Goal: Information Seeking & Learning: Learn about a topic

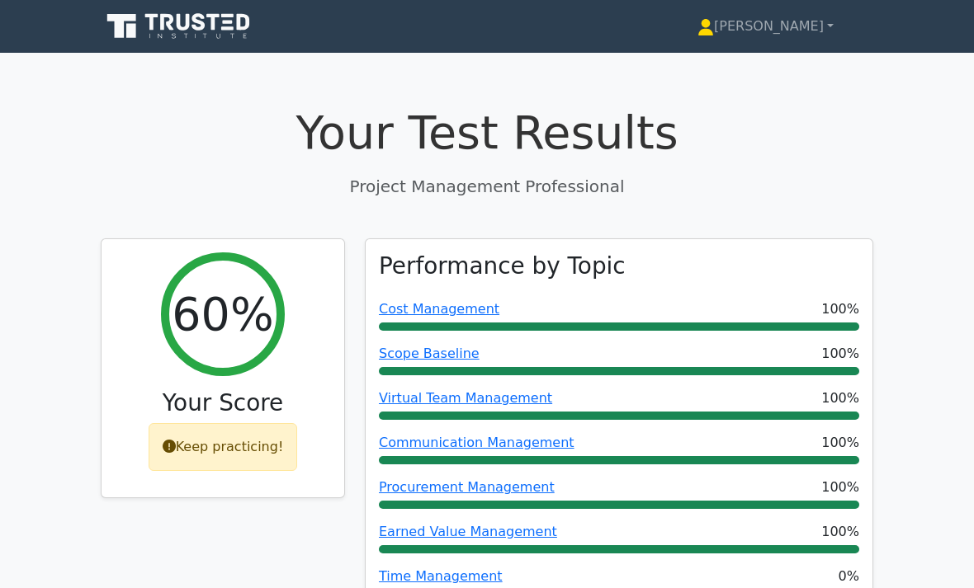
click at [796, 26] on link "[PERSON_NAME]" at bounding box center [765, 26] width 215 height 33
click at [739, 58] on link "Profile" at bounding box center [724, 65] width 130 height 26
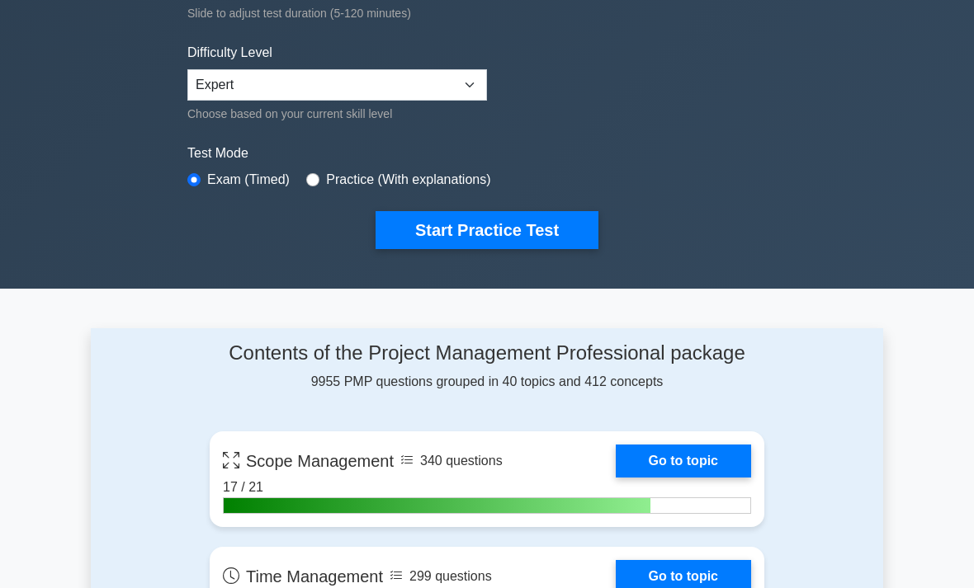
scroll to position [376, 0]
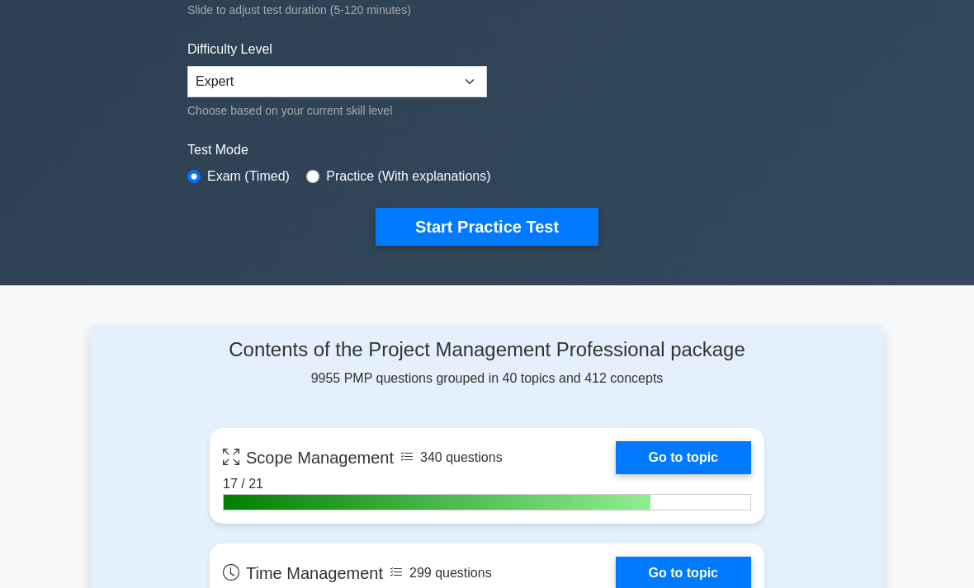
click at [553, 224] on button "Start Practice Test" at bounding box center [487, 228] width 223 height 38
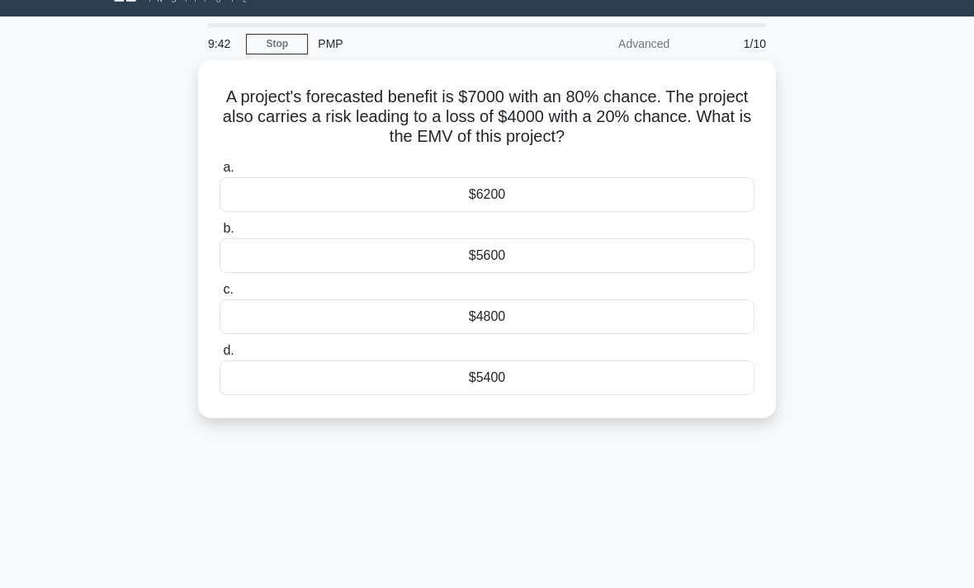
scroll to position [37, 0]
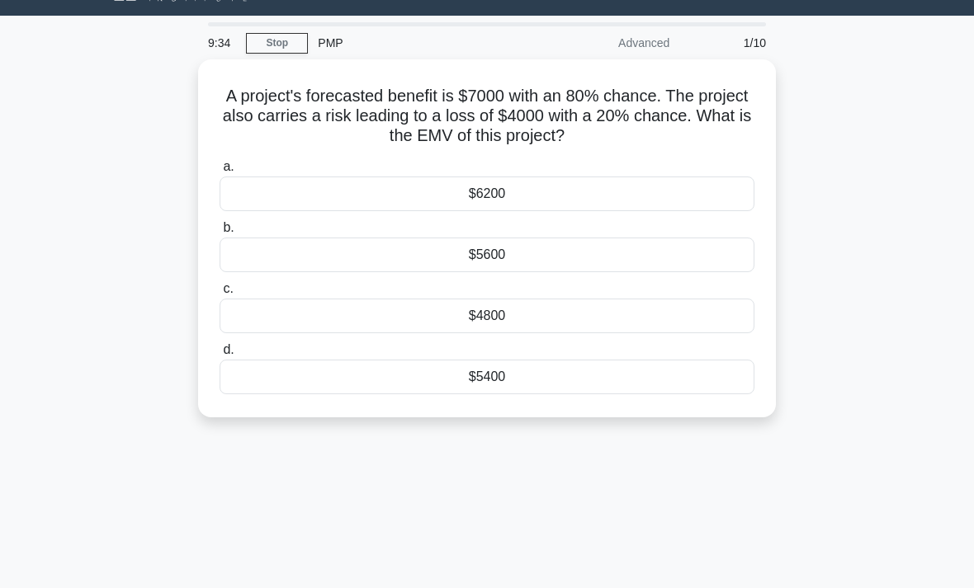
click at [593, 376] on div "$5400" at bounding box center [487, 377] width 535 height 35
click at [220, 356] on input "d. $5400" at bounding box center [220, 350] width 0 height 11
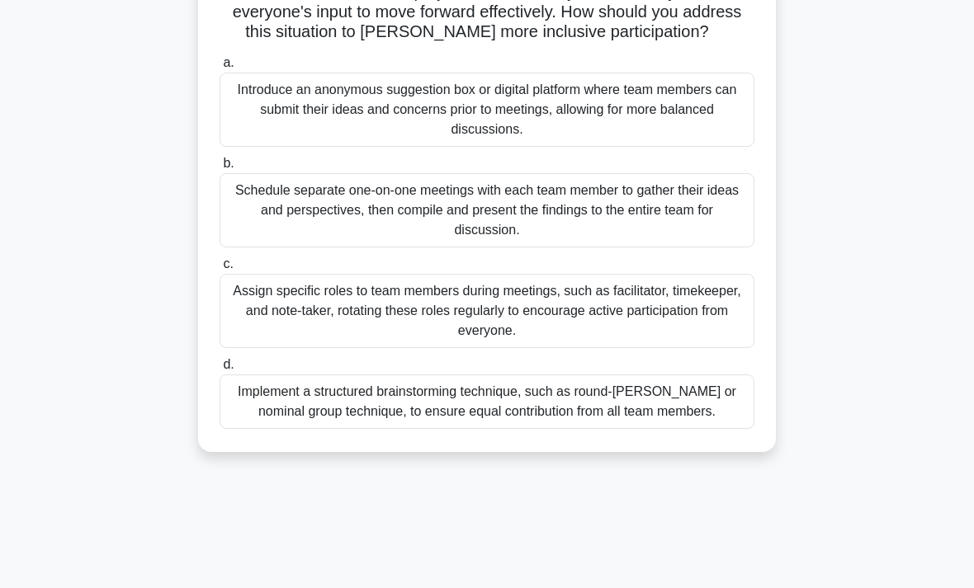
scroll to position [222, 0]
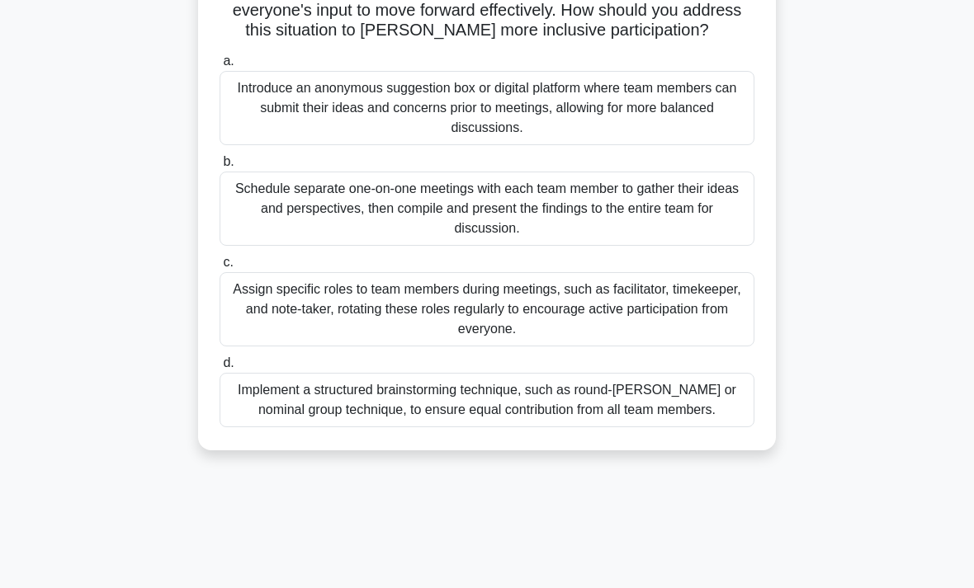
click at [268, 415] on div "Implement a structured brainstorming technique, such as round-robin or nominal …" at bounding box center [487, 400] width 535 height 54
click at [220, 369] on input "d. Implement a structured brainstorming technique, such as round-robin or nomin…" at bounding box center [220, 363] width 0 height 11
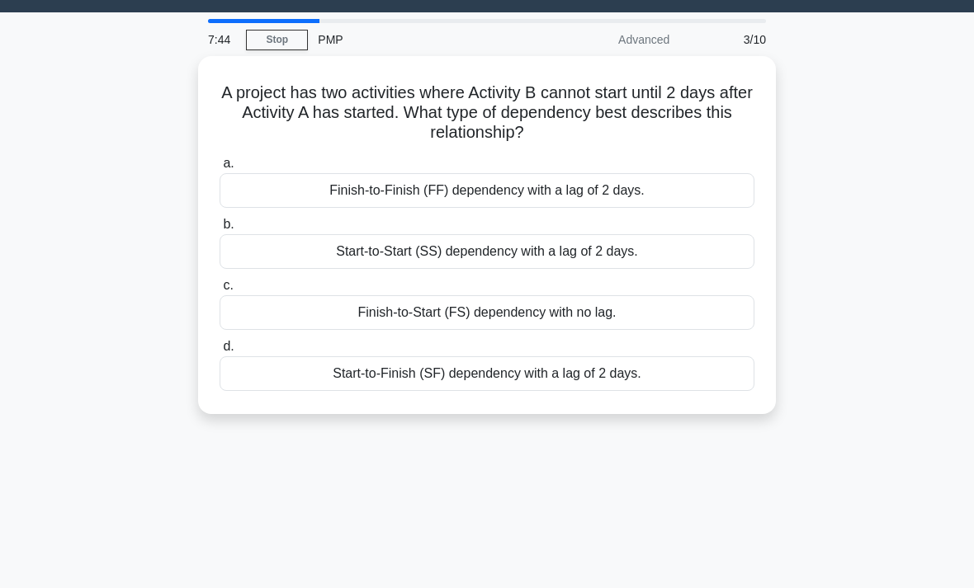
scroll to position [41, 0]
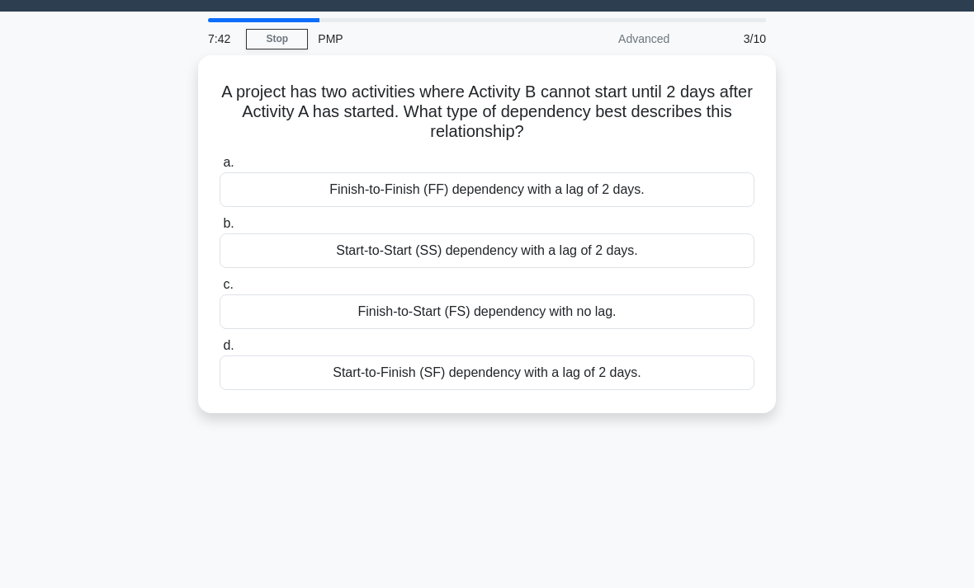
click at [324, 250] on div "Start-to-Start (SS) dependency with a lag of 2 days." at bounding box center [487, 251] width 535 height 35
click at [220, 229] on input "b. Start-to-Start (SS) dependency with a lag of 2 days." at bounding box center [220, 224] width 0 height 11
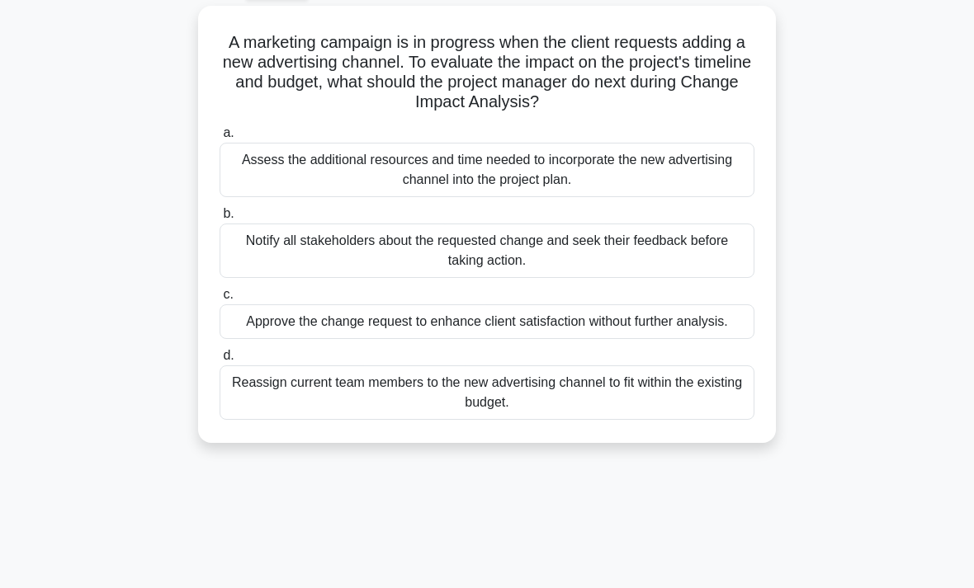
scroll to position [90, 0]
click at [274, 170] on div "Assess the additional resources and time needed to incorporate the new advertis…" at bounding box center [487, 171] width 535 height 54
click at [220, 139] on input "a. Assess the additional resources and time needed to incorporate the new adver…" at bounding box center [220, 134] width 0 height 11
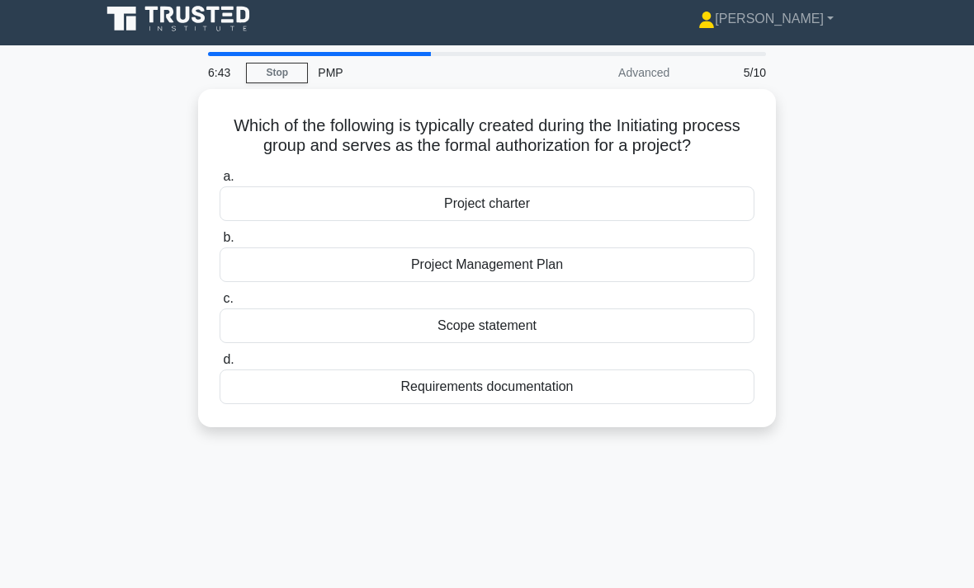
scroll to position [0, 0]
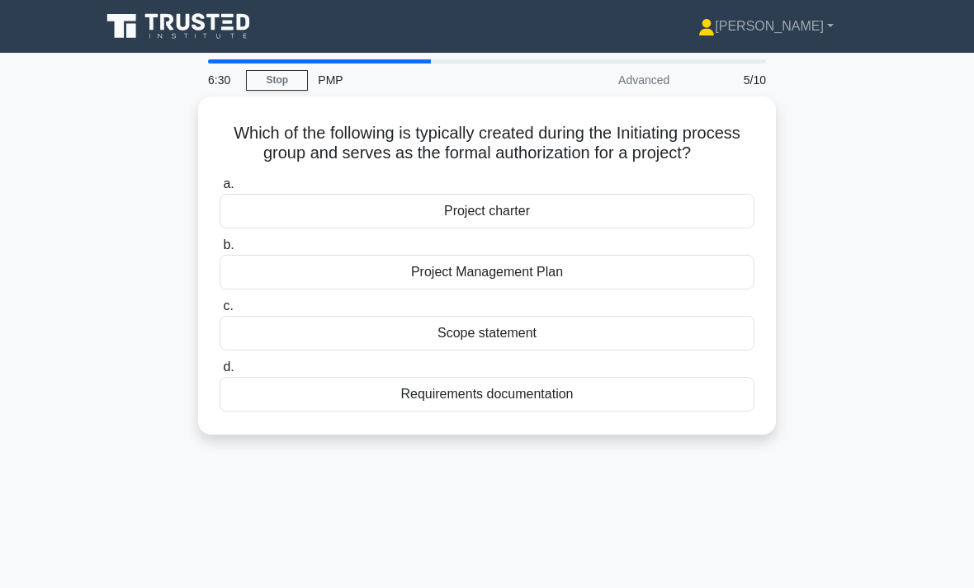
click at [346, 218] on div "Project charter" at bounding box center [487, 211] width 535 height 35
click at [220, 190] on input "a. Project charter" at bounding box center [220, 184] width 0 height 11
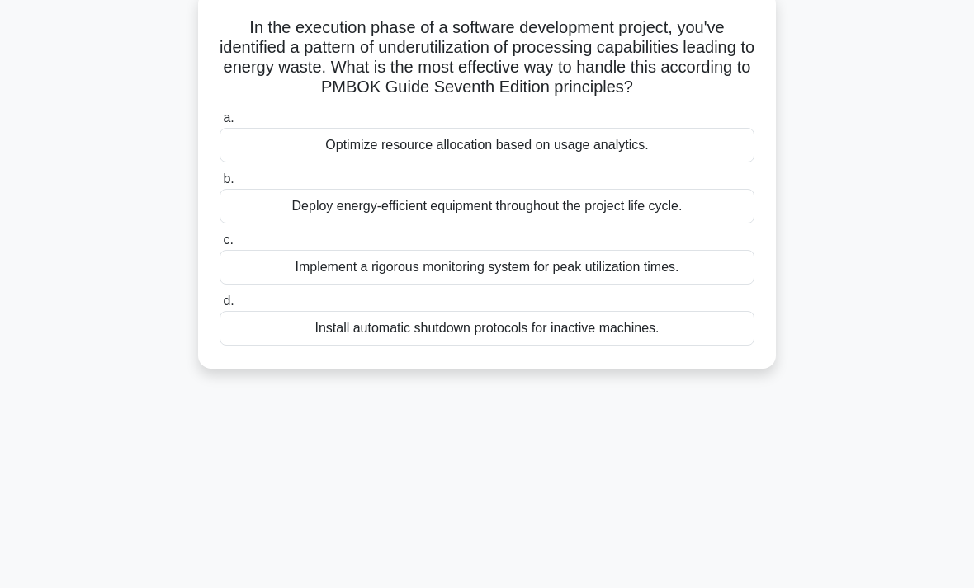
scroll to position [105, 0]
click at [686, 163] on div "Optimize resource allocation based on usage analytics." at bounding box center [487, 146] width 535 height 35
click at [220, 125] on input "a. Optimize resource allocation based on usage analytics." at bounding box center [220, 119] width 0 height 11
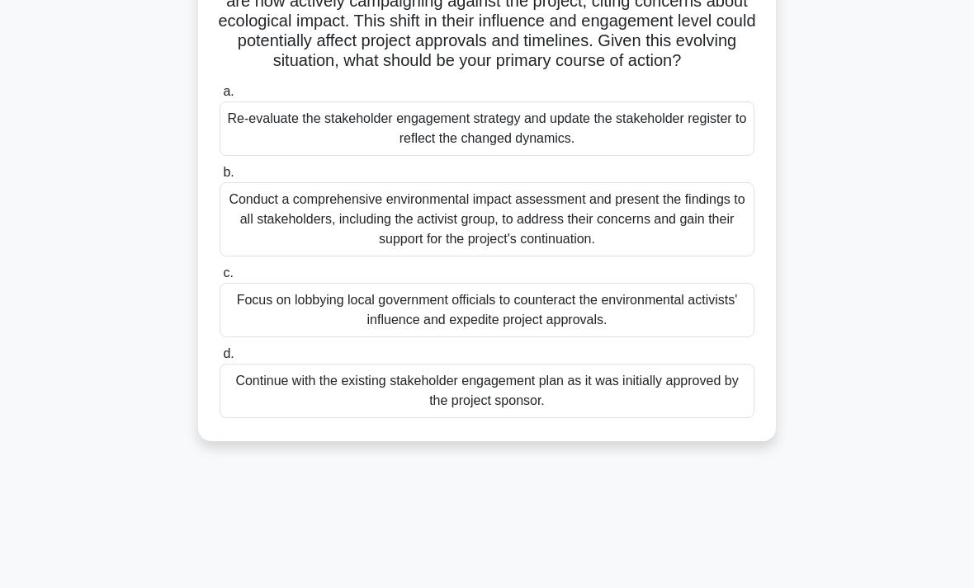
scroll to position [212, 0]
click at [250, 155] on div "Re-evaluate the stakeholder engagement strategy and update the stakeholder regi…" at bounding box center [487, 128] width 535 height 54
click at [220, 97] on input "a. Re-evaluate the stakeholder engagement strategy and update the stakeholder r…" at bounding box center [220, 91] width 0 height 11
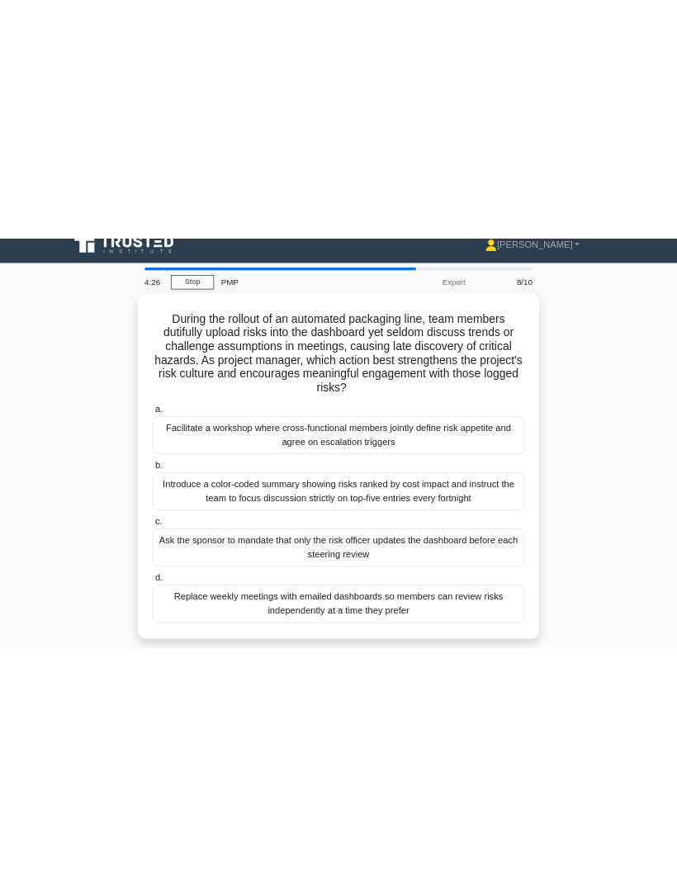
scroll to position [0, 0]
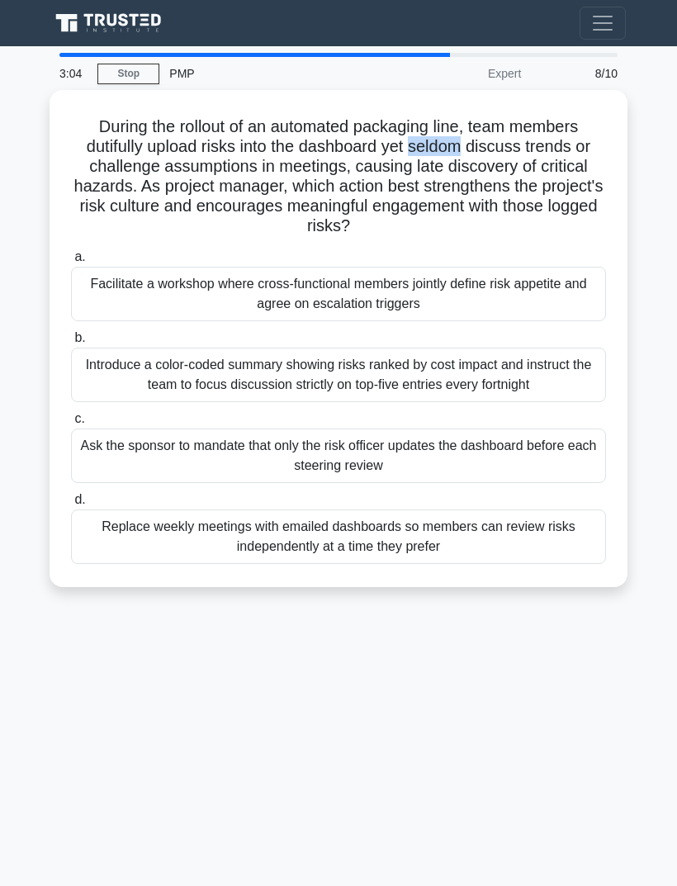
click at [529, 291] on div "Facilitate a workshop where cross-functional members jointly define risk appeti…" at bounding box center [338, 294] width 535 height 54
click at [71, 262] on input "a. Facilitate a workshop where cross-functional members jointly define risk app…" at bounding box center [71, 257] width 0 height 11
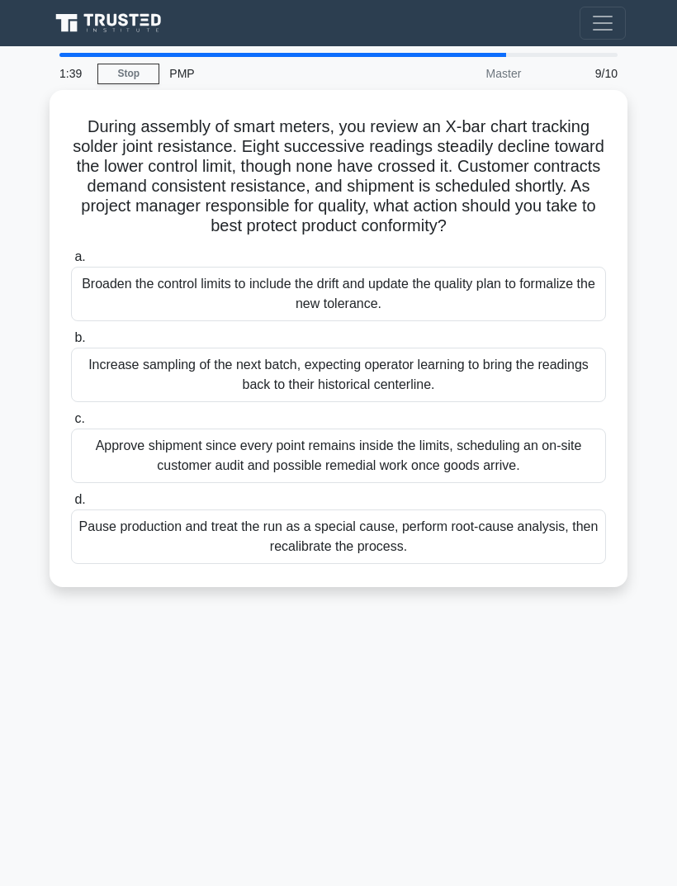
click at [138, 467] on div "Approve shipment since every point remains inside the limits, scheduling an on-…" at bounding box center [338, 455] width 535 height 54
click at [71, 424] on input "c. Approve shipment since every point remains inside the limits, scheduling an …" at bounding box center [71, 418] width 0 height 11
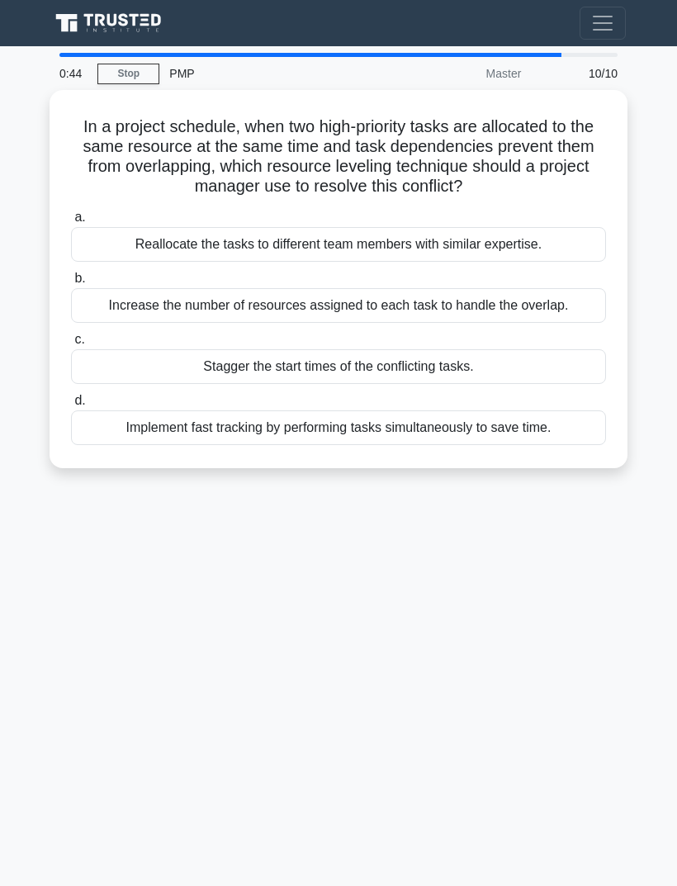
click at [538, 254] on div "Reallocate the tasks to different team members with similar expertise." at bounding box center [338, 244] width 535 height 35
click at [71, 223] on input "a. Reallocate the tasks to different team members with similar expertise." at bounding box center [71, 217] width 0 height 11
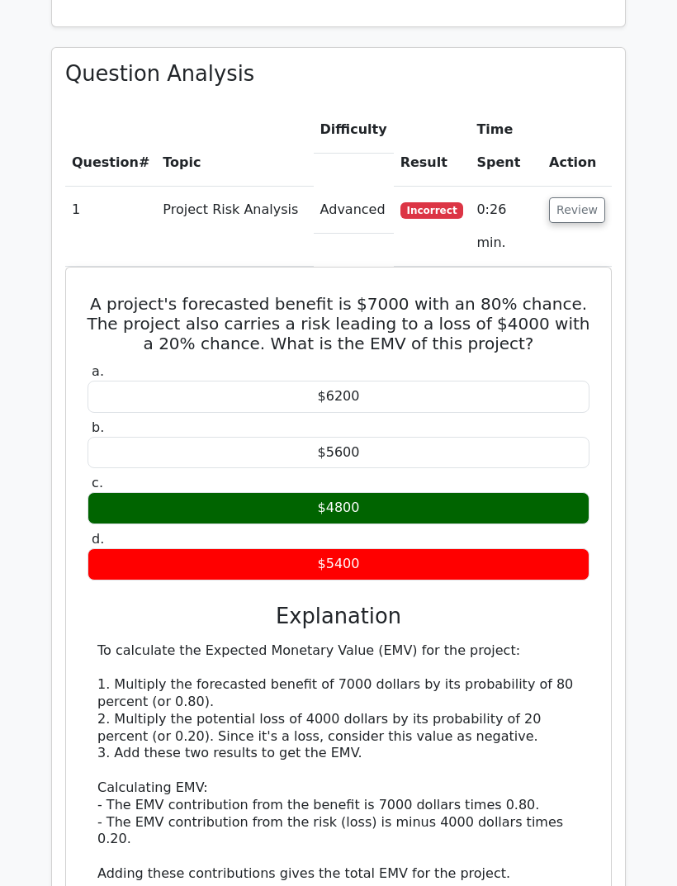
scroll to position [865, 0]
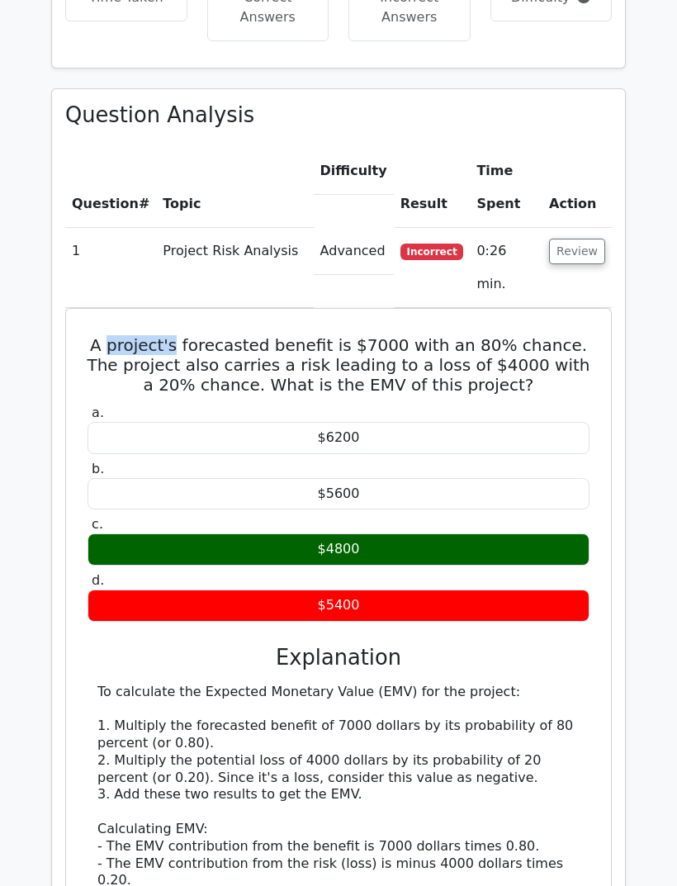
click at [156, 345] on h5 "A project's forecasted benefit is $7000 with an 80% chance. The project also ca…" at bounding box center [338, 364] width 505 height 59
copy div "A project's forecasted benefit is $7000 with an 80% chance. The project also ca…"
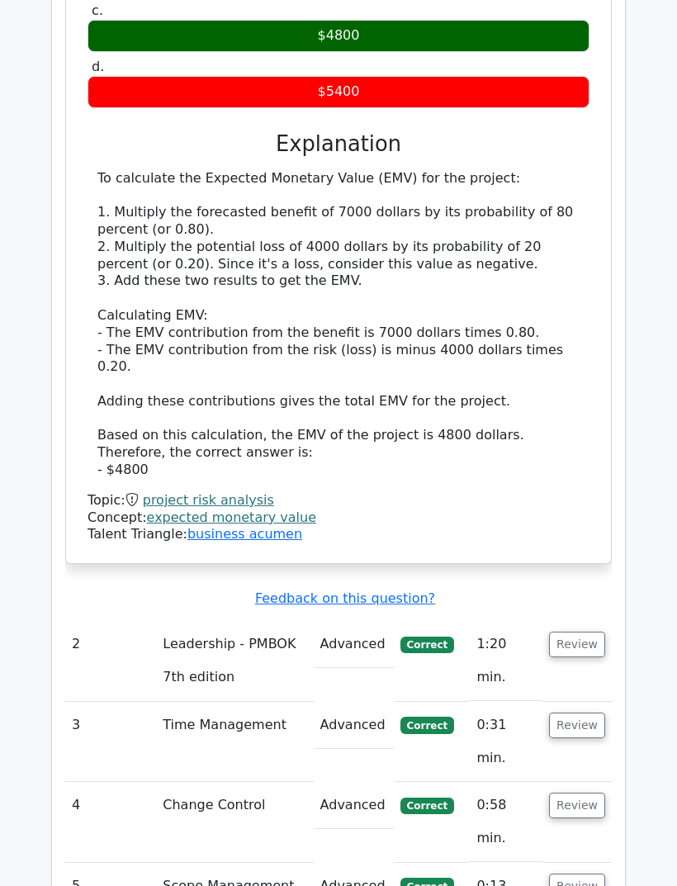
scroll to position [1412, 0]
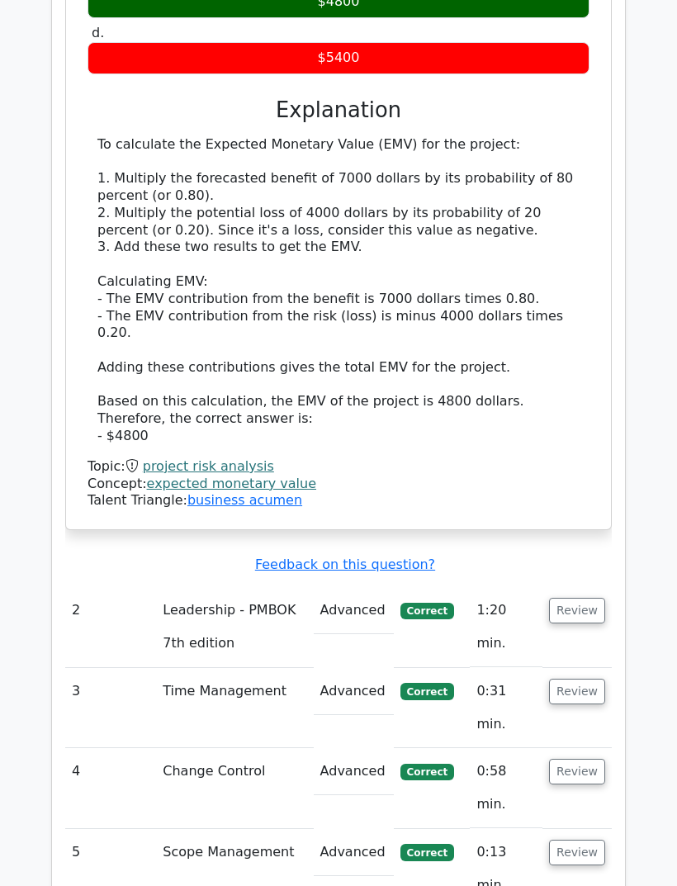
click at [586, 598] on button "Review" at bounding box center [577, 611] width 56 height 26
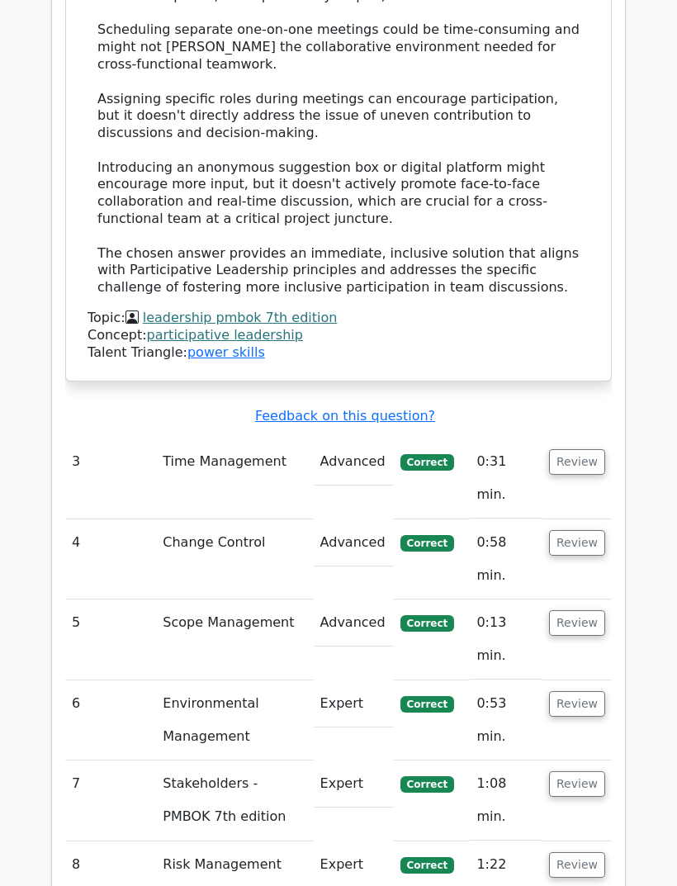
scroll to position [3002, 0]
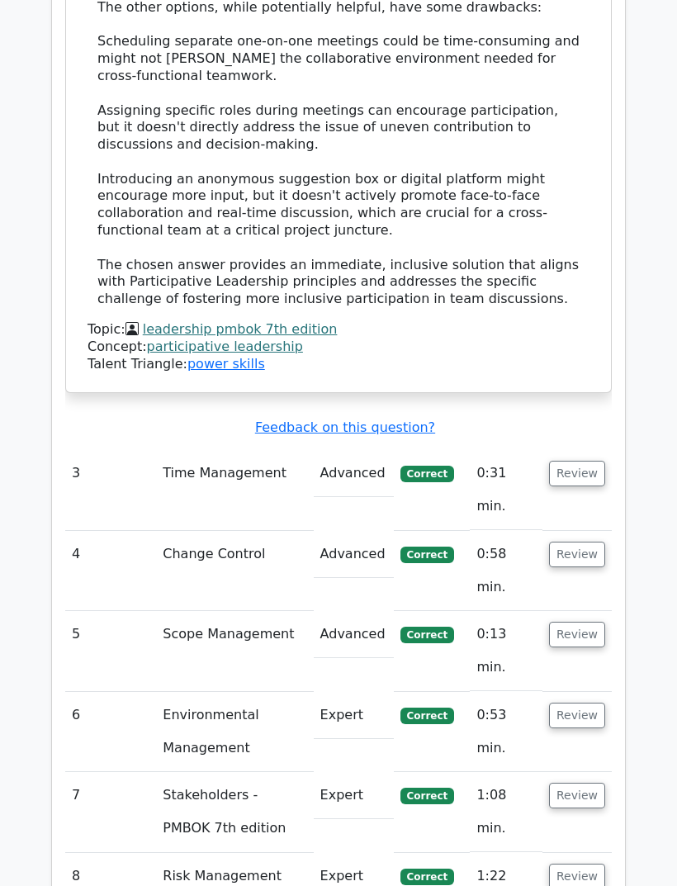
click at [588, 461] on button "Review" at bounding box center [577, 474] width 56 height 26
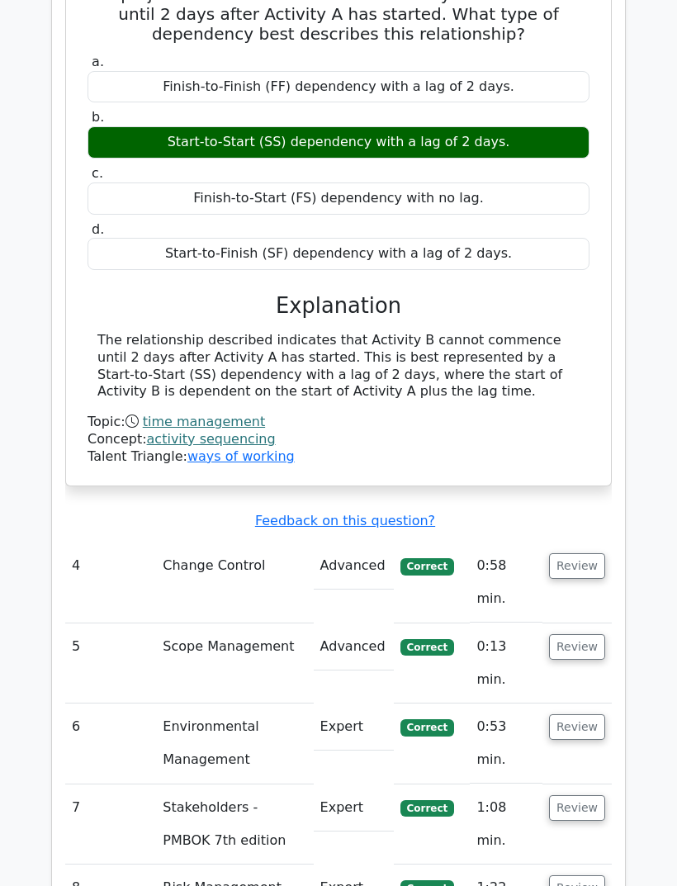
scroll to position [3578, 0]
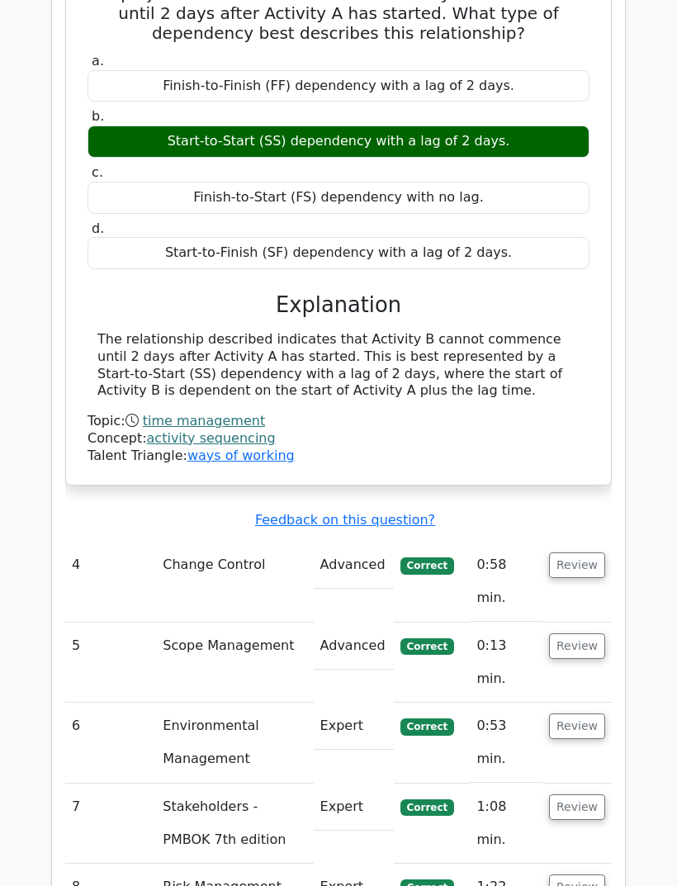
click at [583, 552] on button "Review" at bounding box center [577, 565] width 56 height 26
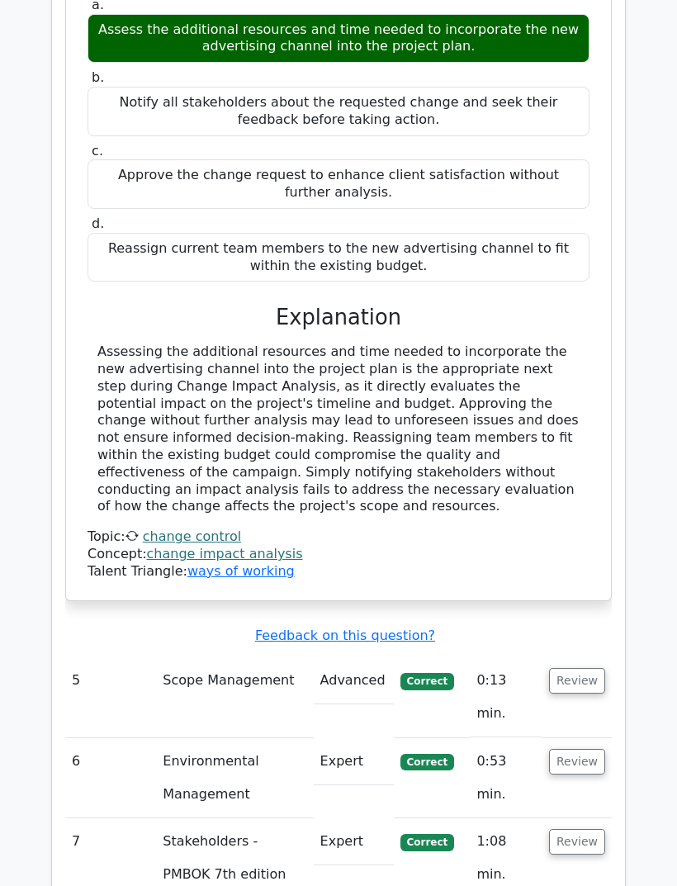
scroll to position [4339, 0]
click at [577, 668] on button "Review" at bounding box center [577, 681] width 56 height 26
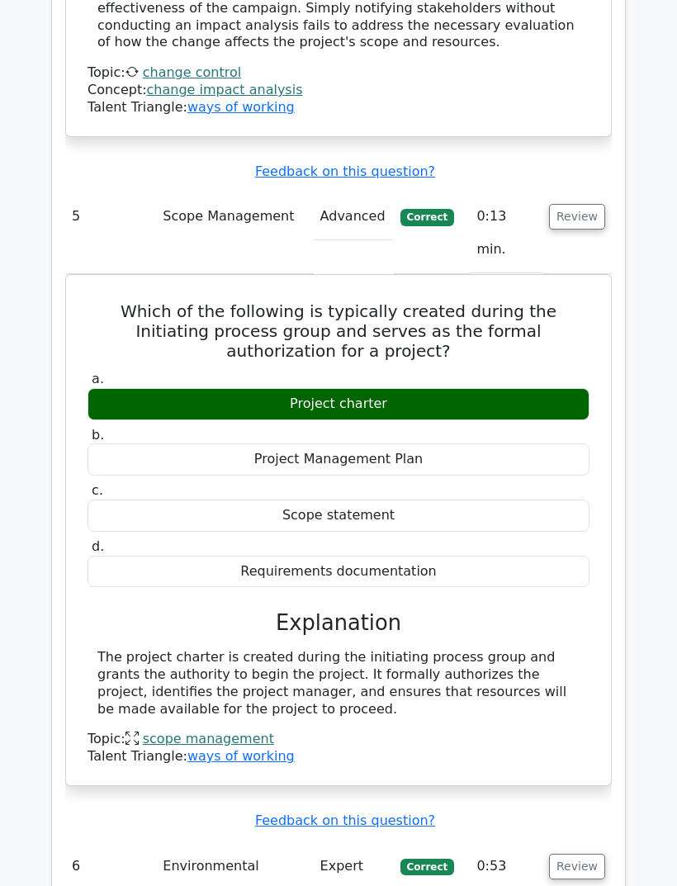
scroll to position [4812, 0]
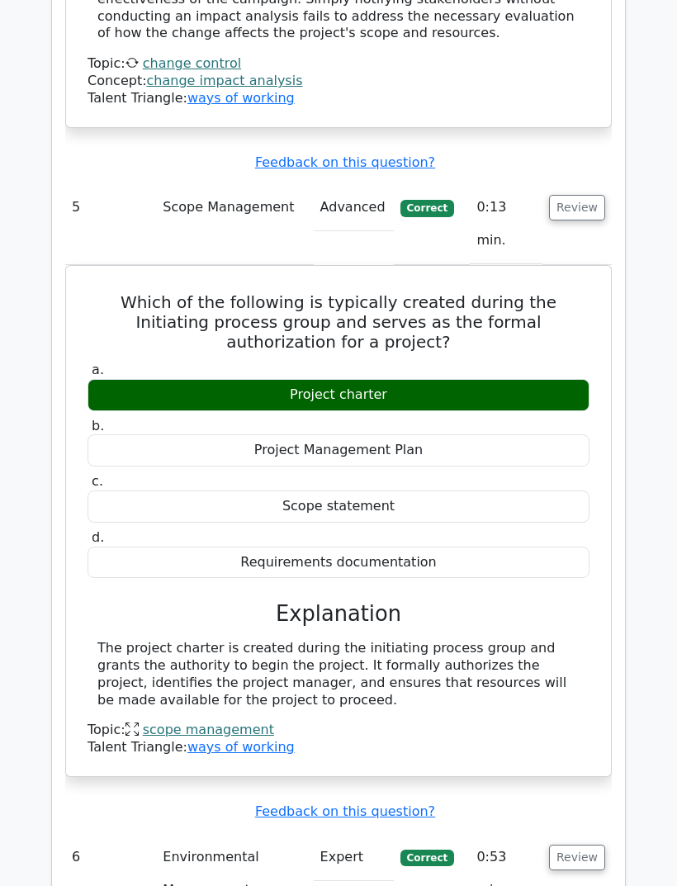
click at [562, 844] on button "Review" at bounding box center [577, 857] width 56 height 26
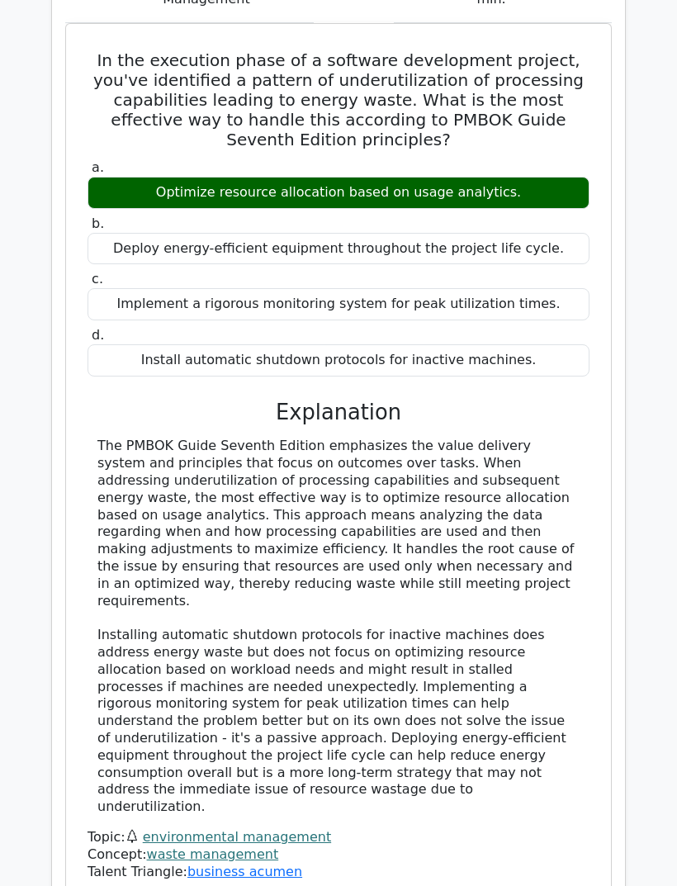
scroll to position [5704, 0]
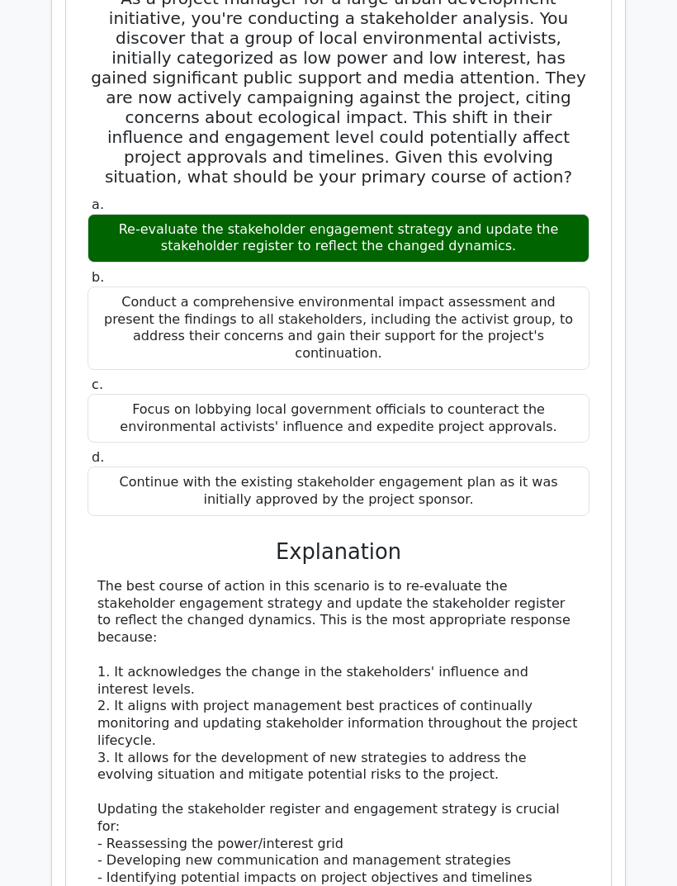
scroll to position [6737, 0]
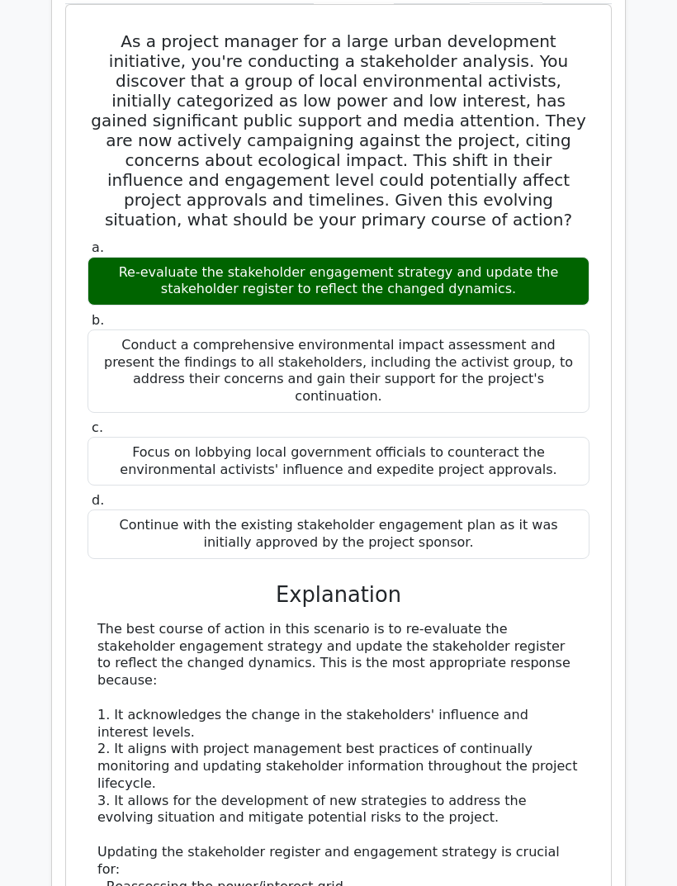
click at [610, 585] on div "As a project manager for a large urban development initiative, you're conductin…" at bounding box center [338, 689] width 546 height 1371
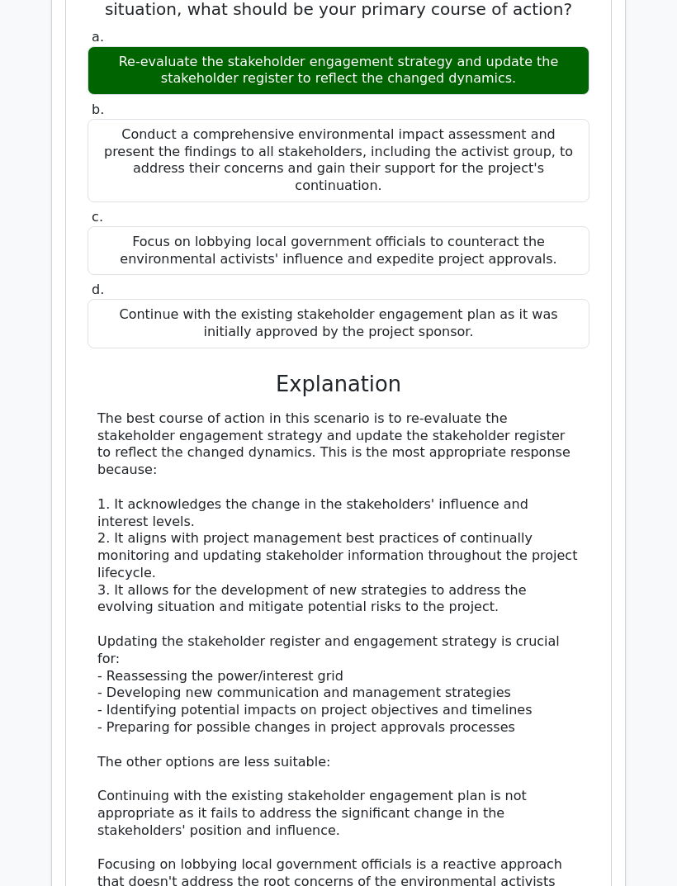
scroll to position [6947, 0]
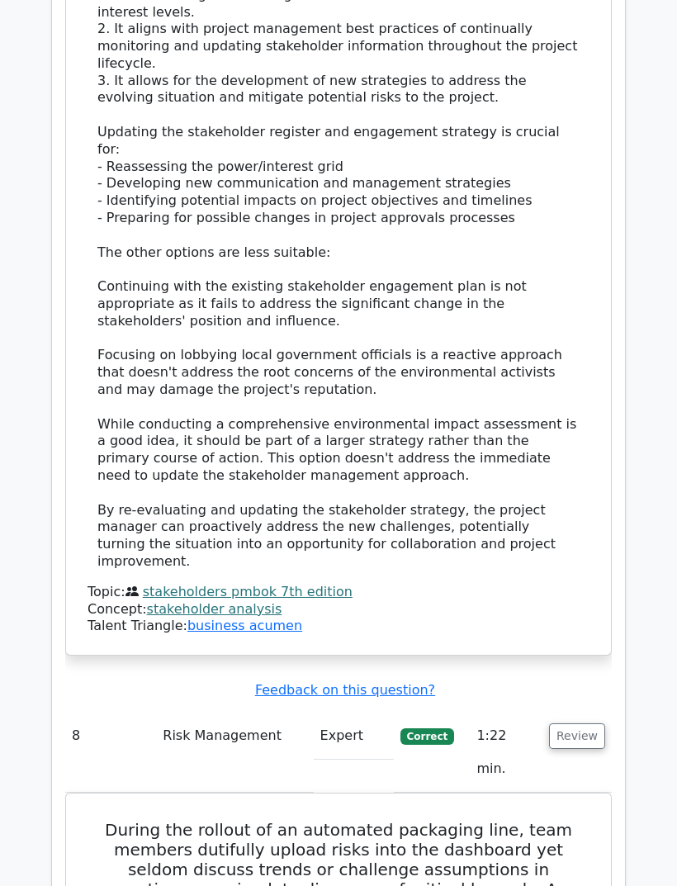
scroll to position [7457, 0]
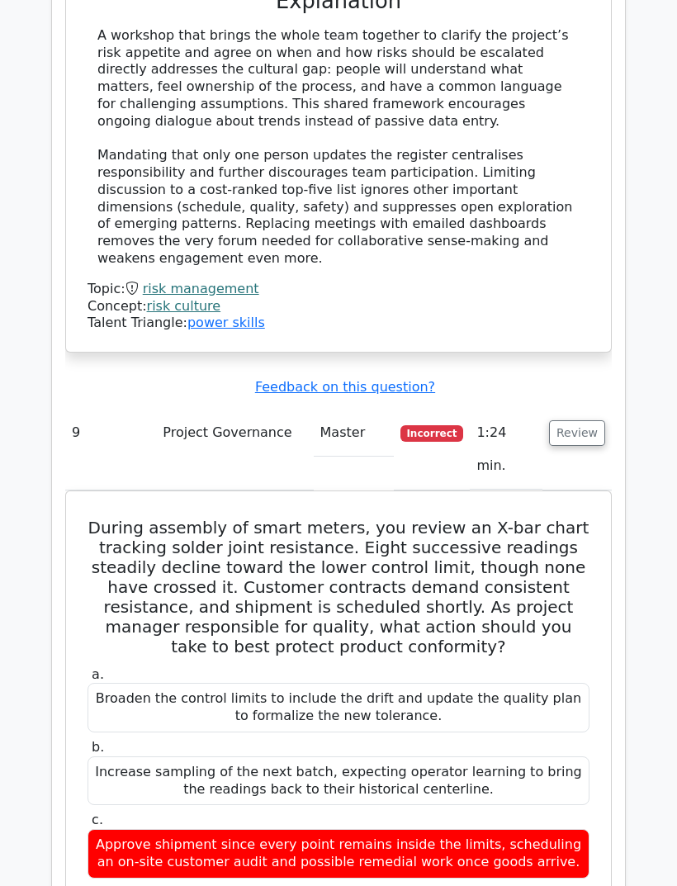
scroll to position [8762, 0]
